Goal: Task Accomplishment & Management: Manage account settings

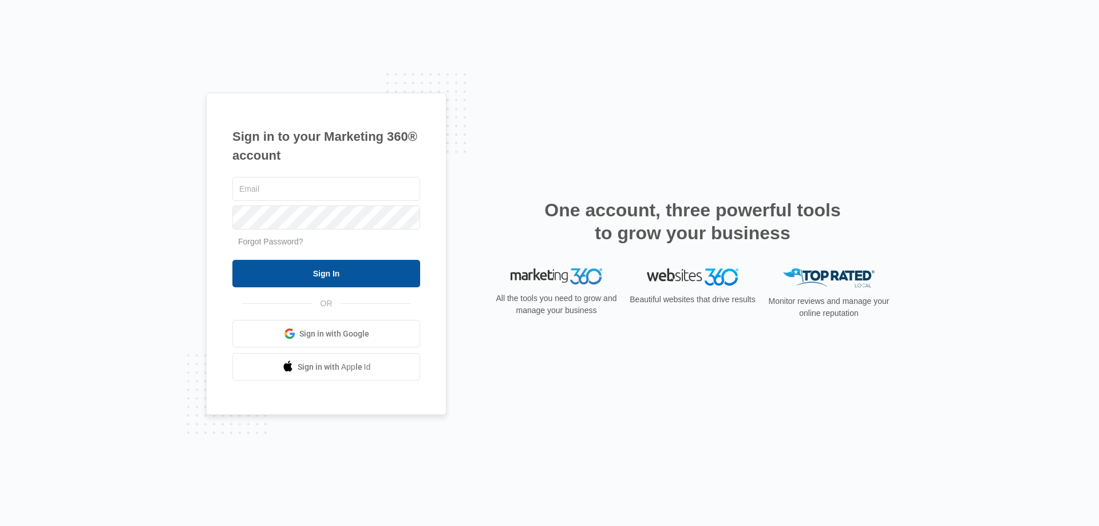
type input "[EMAIL_ADDRESS][DOMAIN_NAME]"
click at [397, 268] on input "Sign In" at bounding box center [326, 273] width 188 height 27
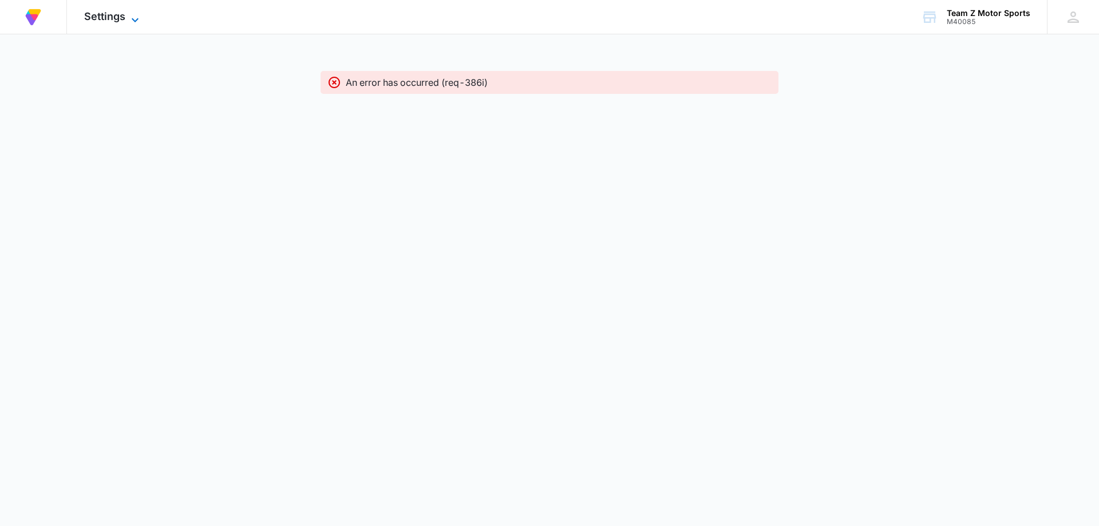
click at [114, 14] on span "Settings" at bounding box center [104, 16] width 41 height 12
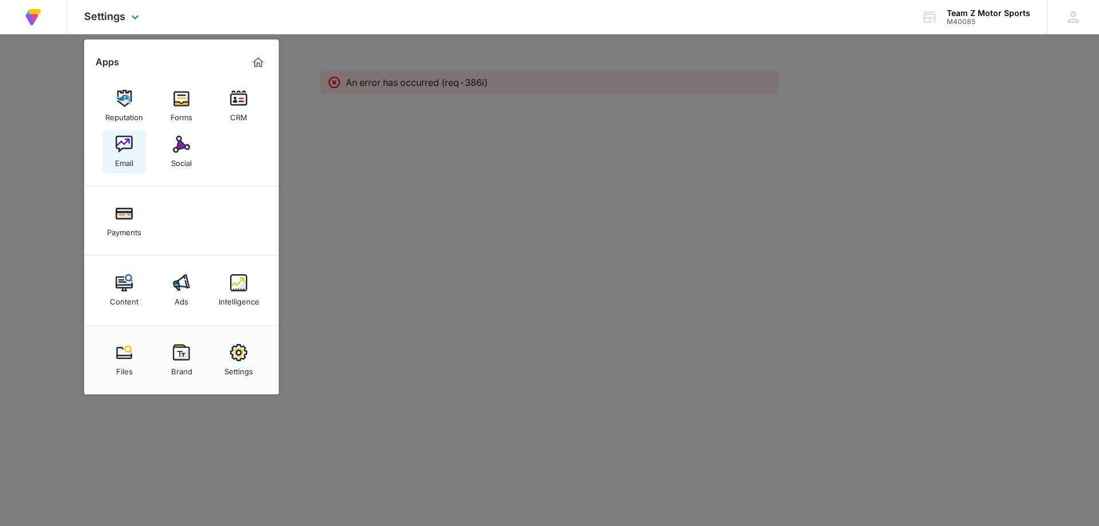
click at [124, 150] on img at bounding box center [124, 144] width 17 height 17
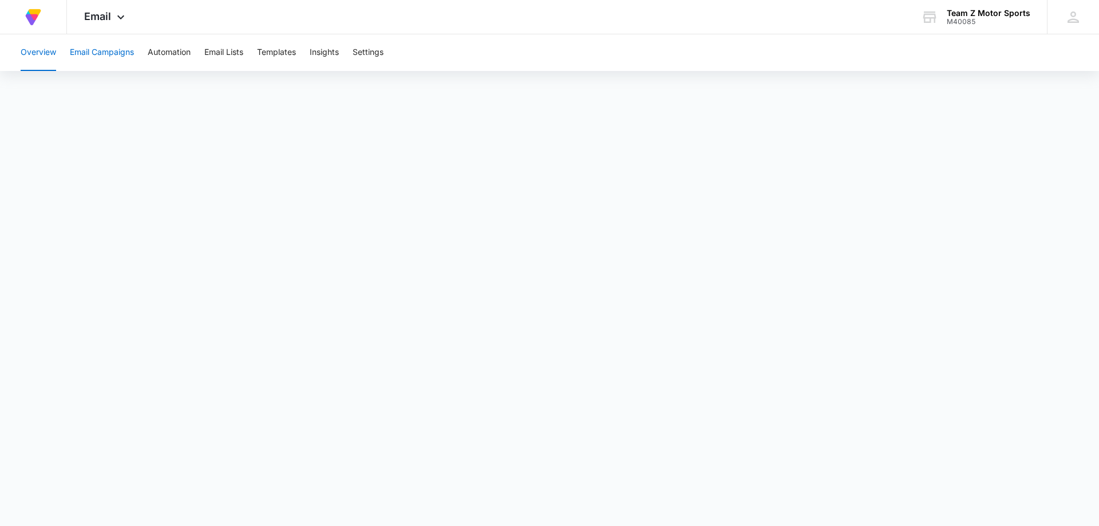
click at [123, 58] on button "Email Campaigns" at bounding box center [102, 52] width 64 height 37
